Goal: Find specific page/section: Locate a particular part of the current website

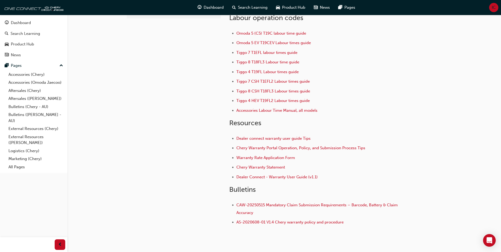
scroll to position [26, 0]
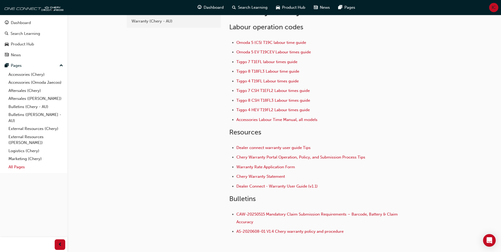
click at [40, 168] on link "All Pages" at bounding box center [35, 167] width 59 height 8
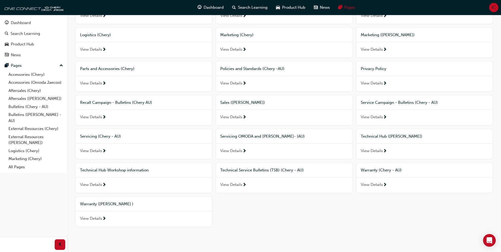
scroll to position [158, 0]
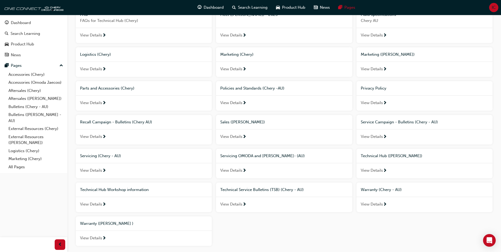
click at [104, 135] on span "next-icon" at bounding box center [104, 137] width 4 height 5
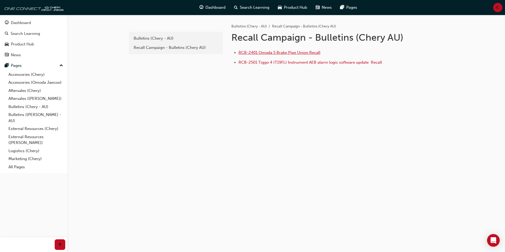
click at [292, 54] on span "RCB-2401 Omoda 5 Brake Pipe Union Recall" at bounding box center [279, 52] width 82 height 5
